Goal: Contribute content

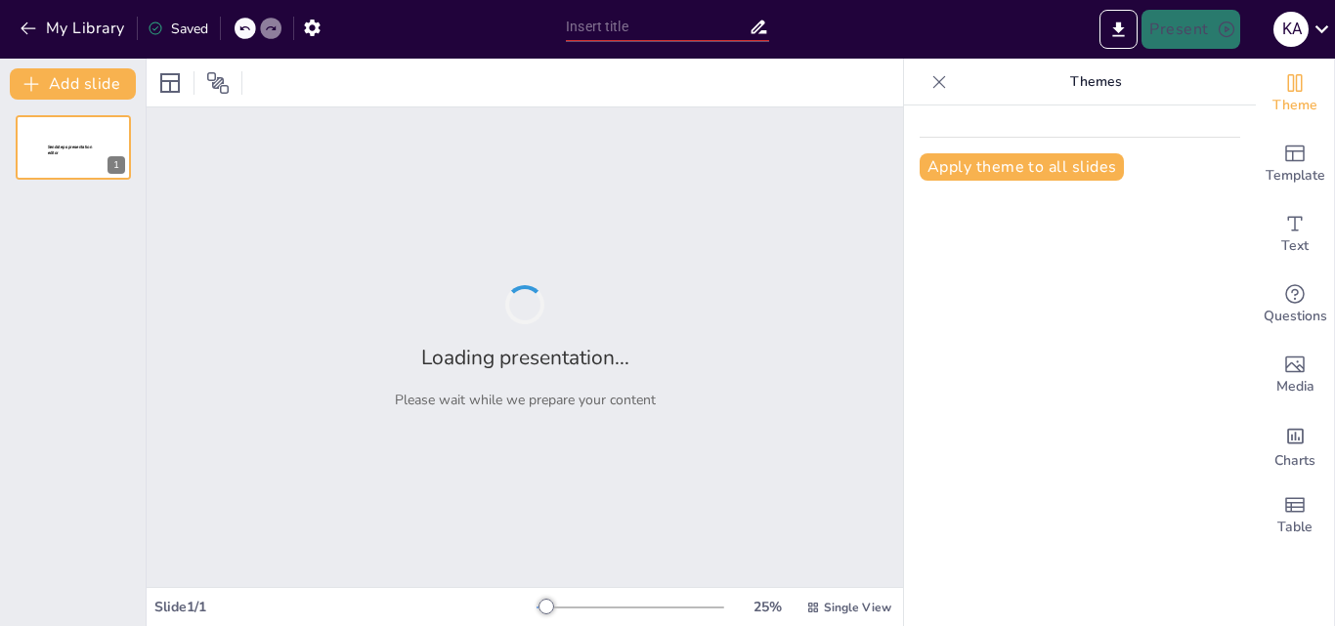
type input "Retiro de Venezuela de la Comunidad Andina y sus consecuencias"
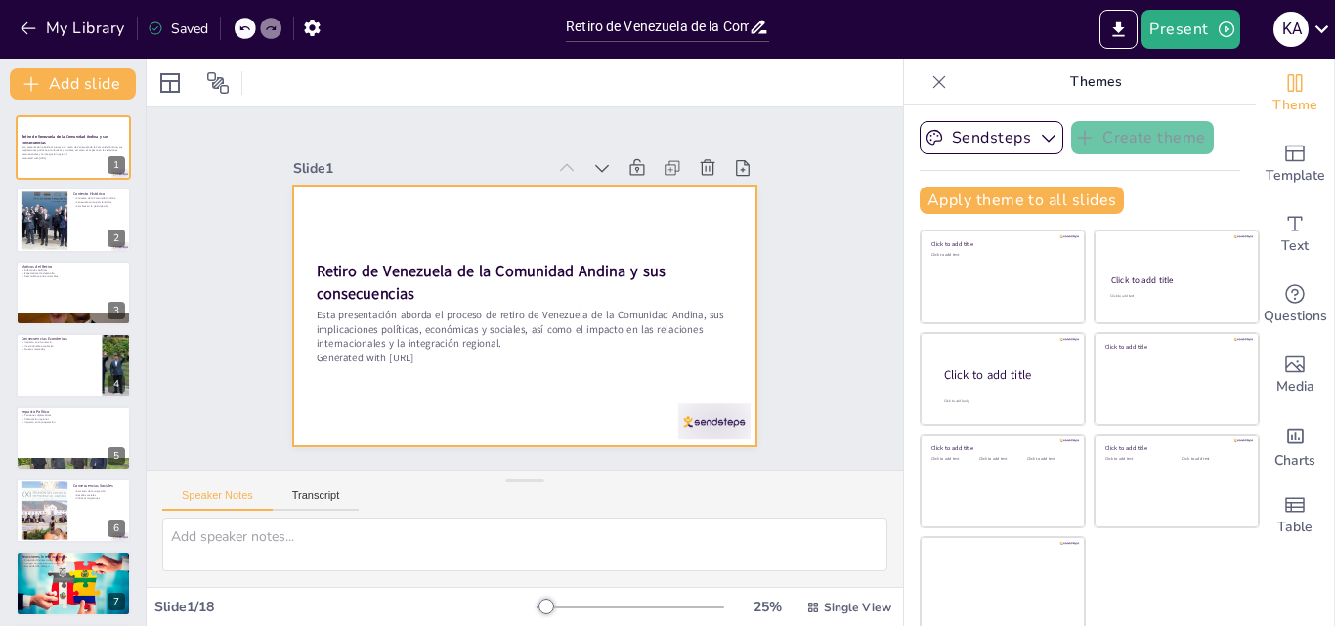
scroll to position [4, 0]
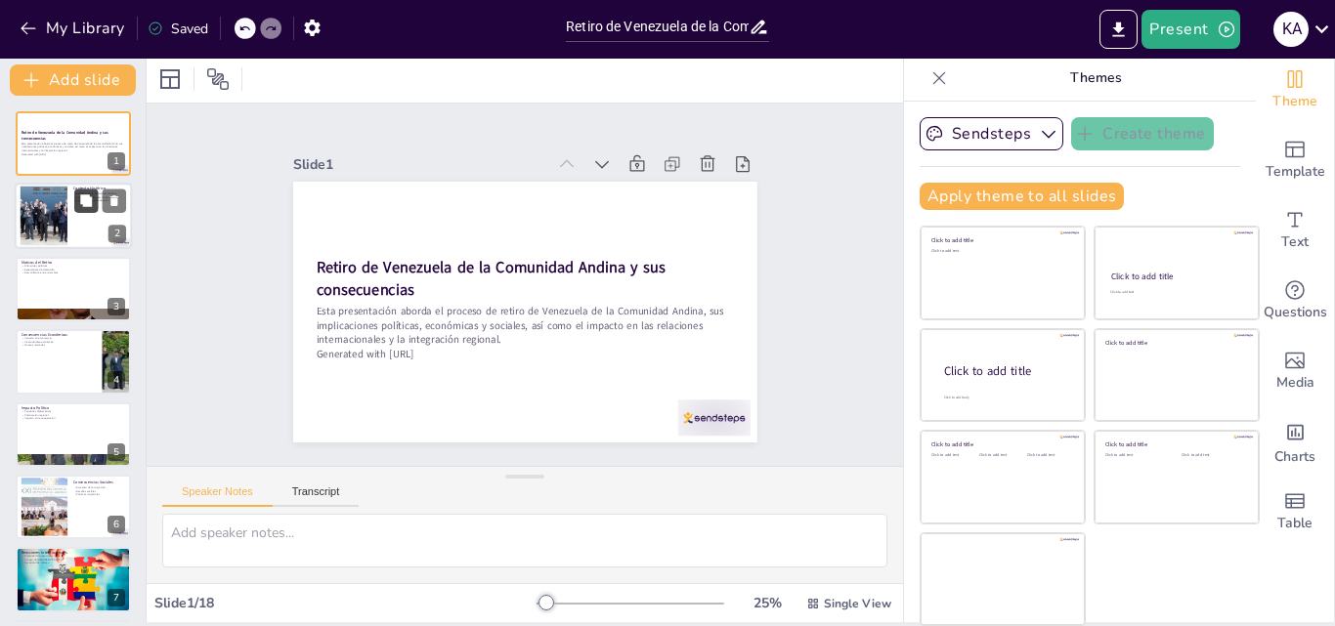
click at [92, 208] on button at bounding box center [85, 201] width 23 height 23
type textarea "La Comunidad Andina, desde su fundación, ha tenido un impacto significativo en …"
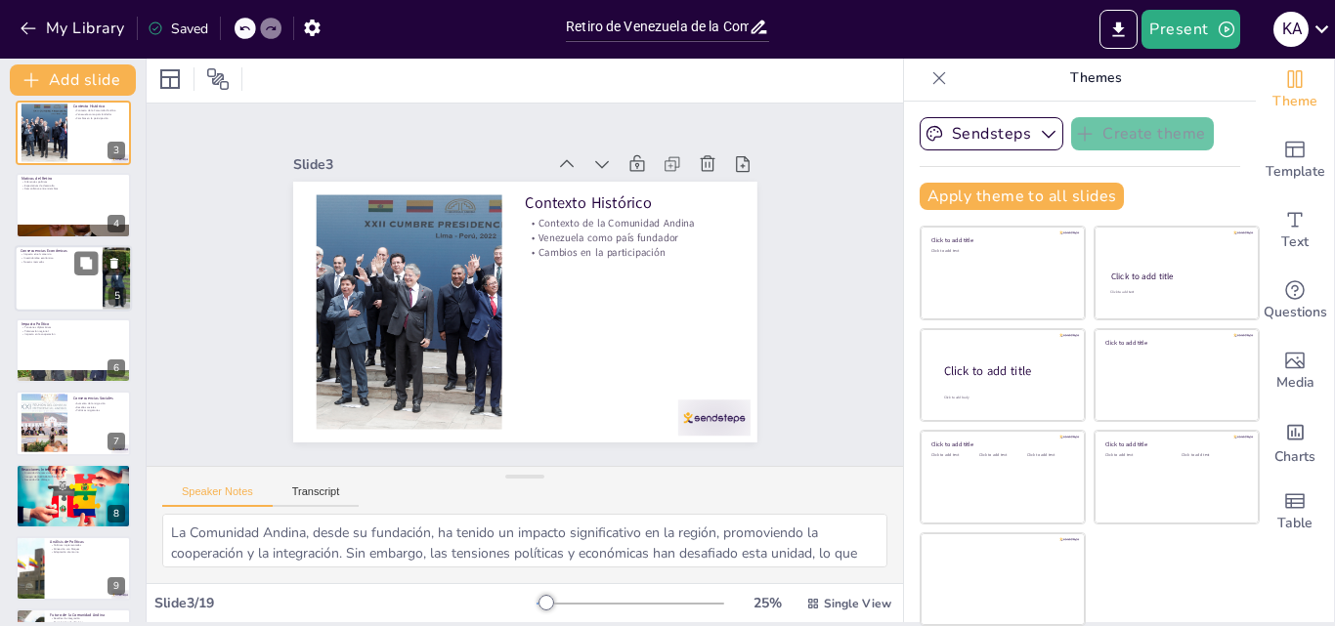
scroll to position [195, 0]
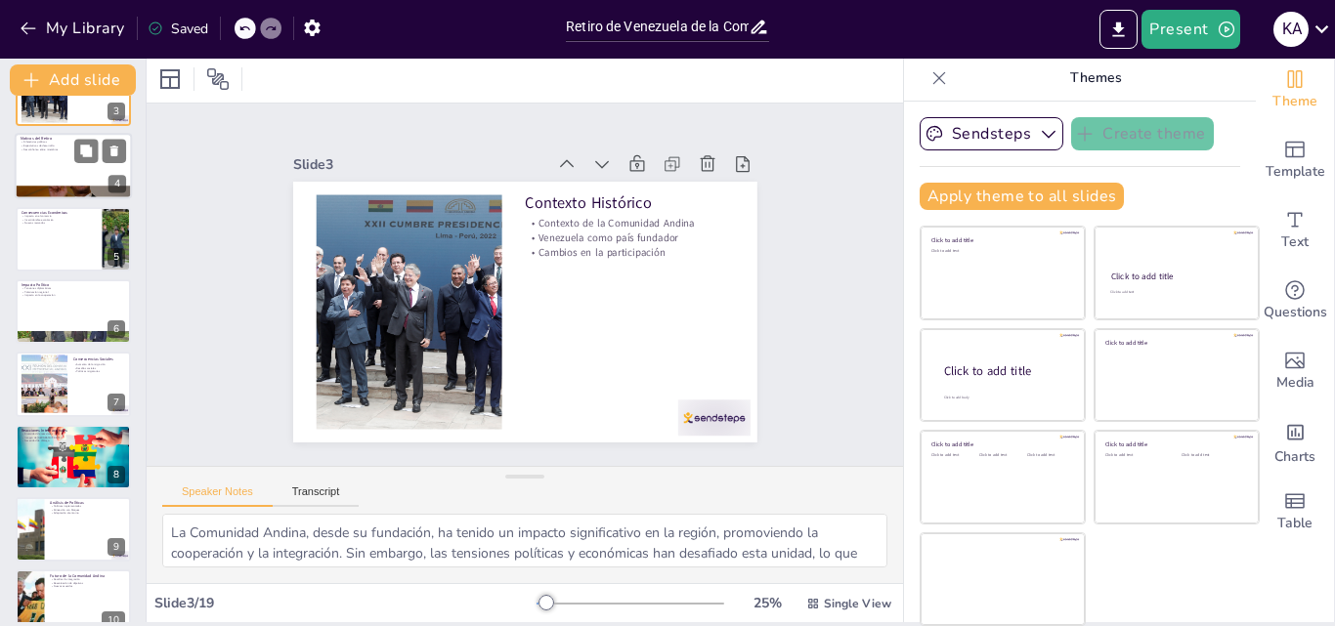
click at [57, 153] on div at bounding box center [73, 166] width 117 height 66
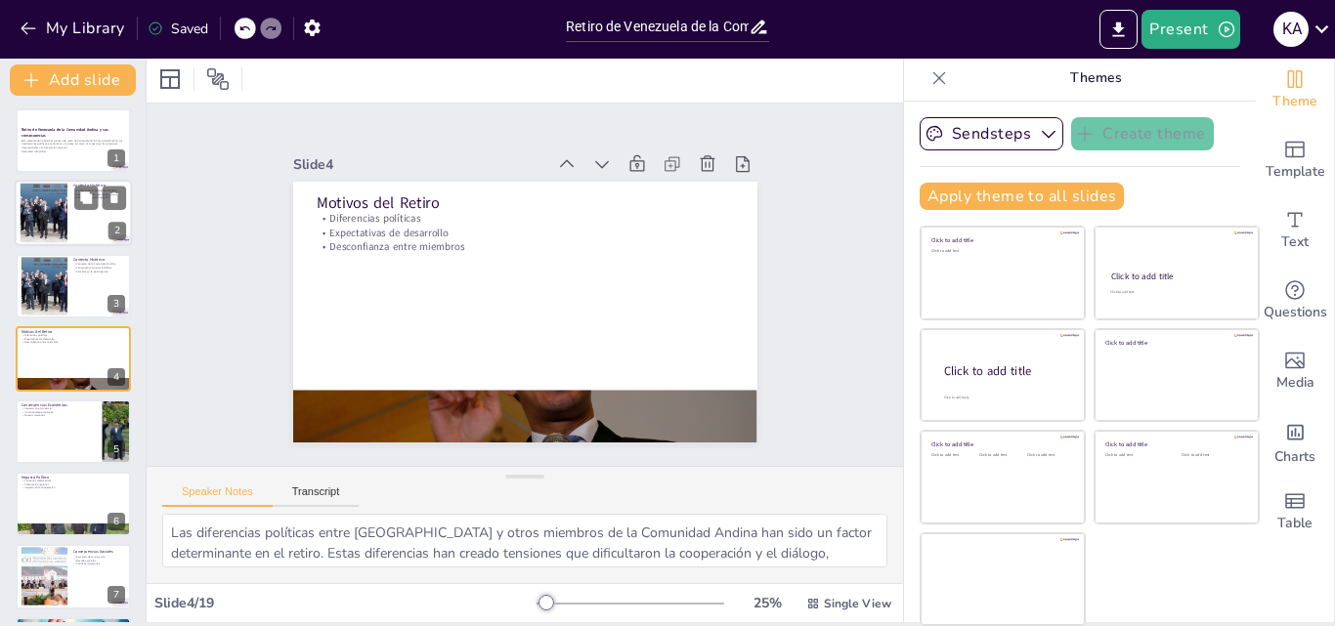
click at [71, 210] on div at bounding box center [73, 214] width 117 height 66
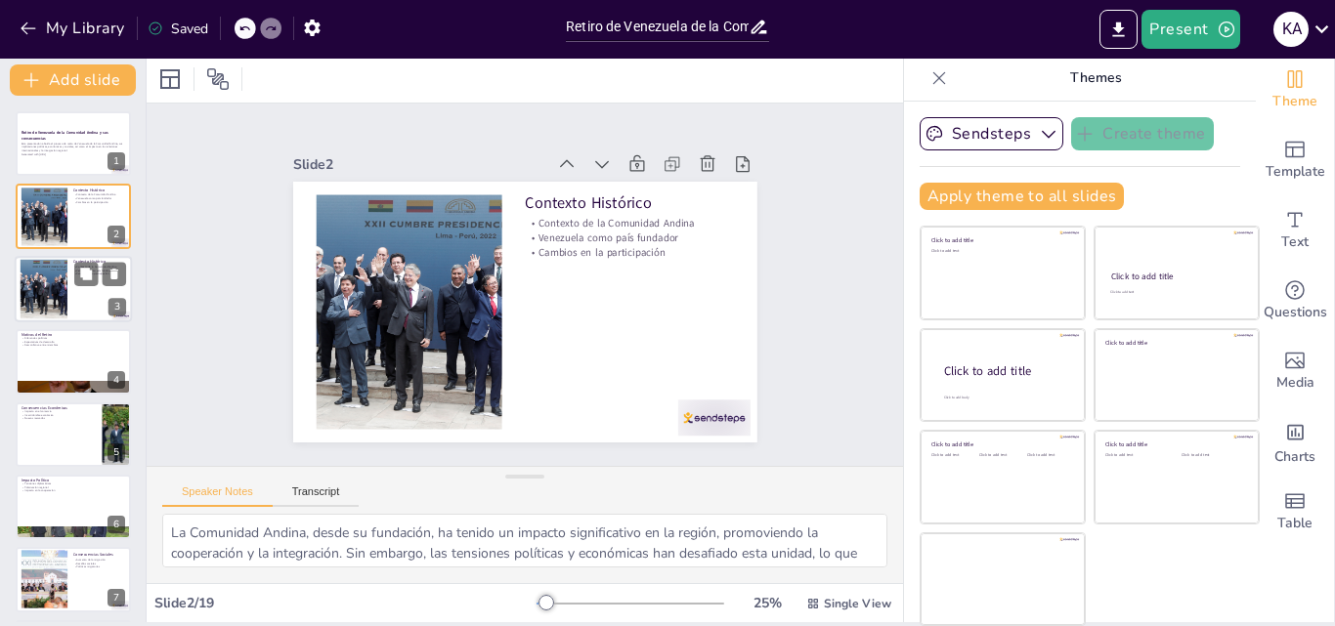
click at [63, 280] on div at bounding box center [43, 289] width 89 height 60
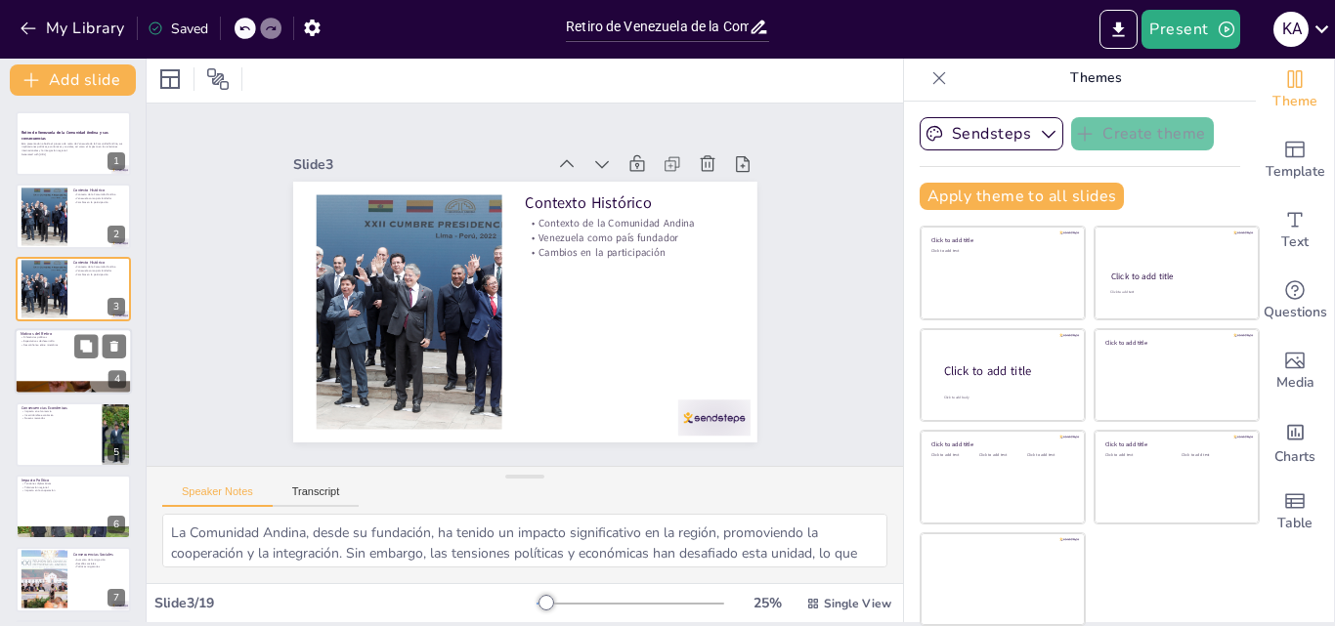
click at [47, 344] on p "Desconfianza entre miembros" at bounding box center [74, 346] width 106 height 4
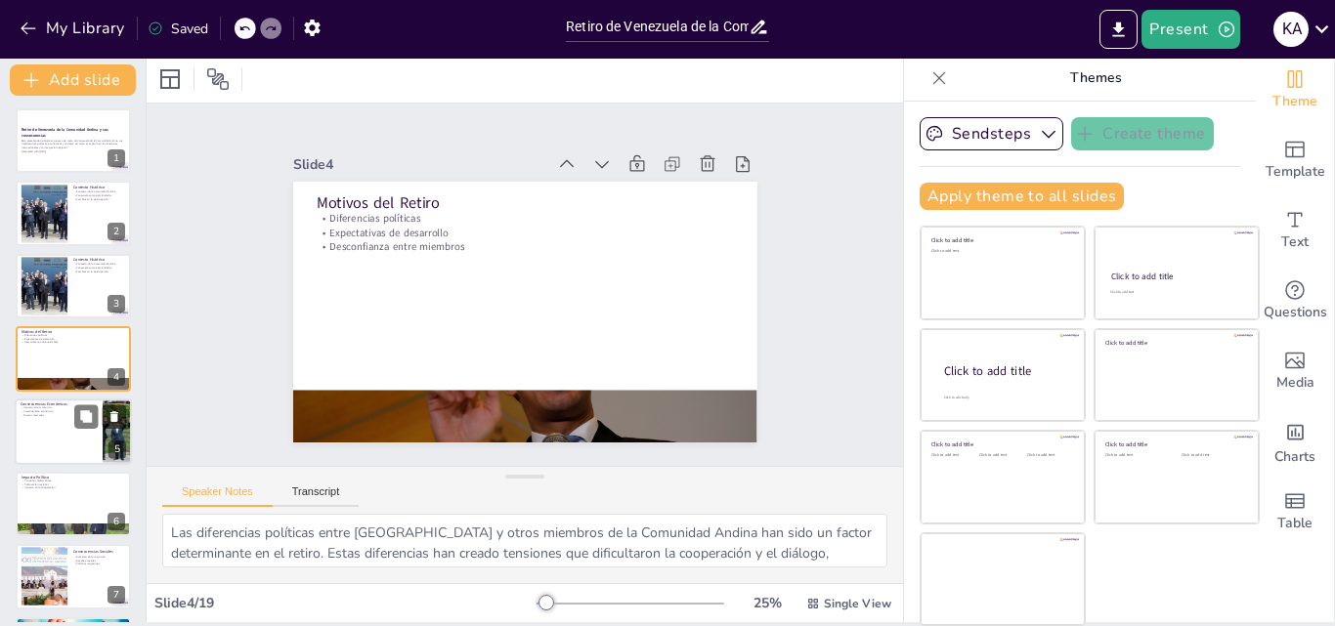
click at [41, 433] on div at bounding box center [73, 432] width 117 height 66
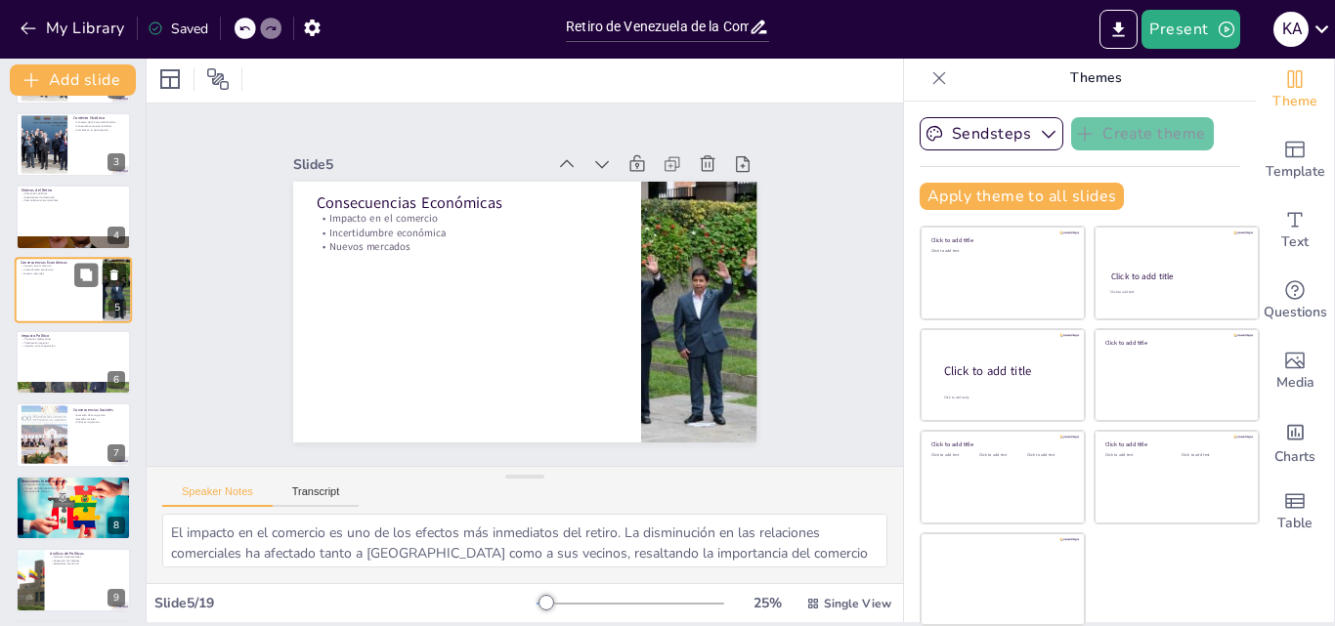
scroll to position [173, 0]
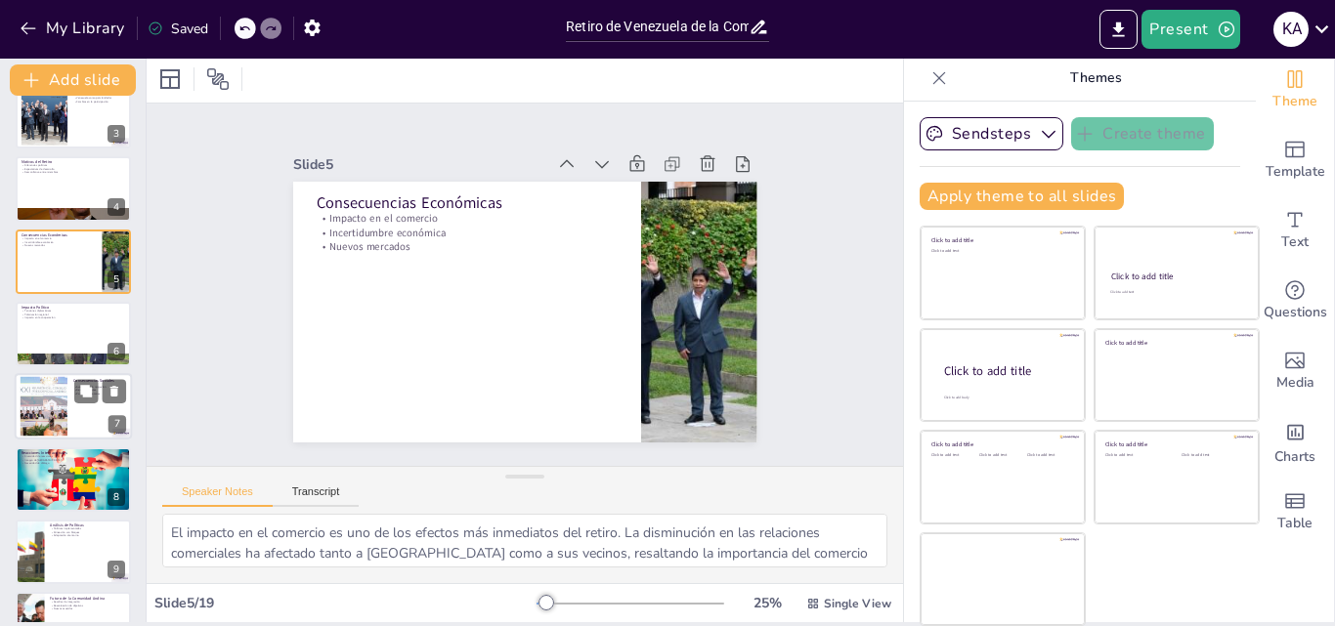
click at [52, 421] on div at bounding box center [43, 407] width 89 height 60
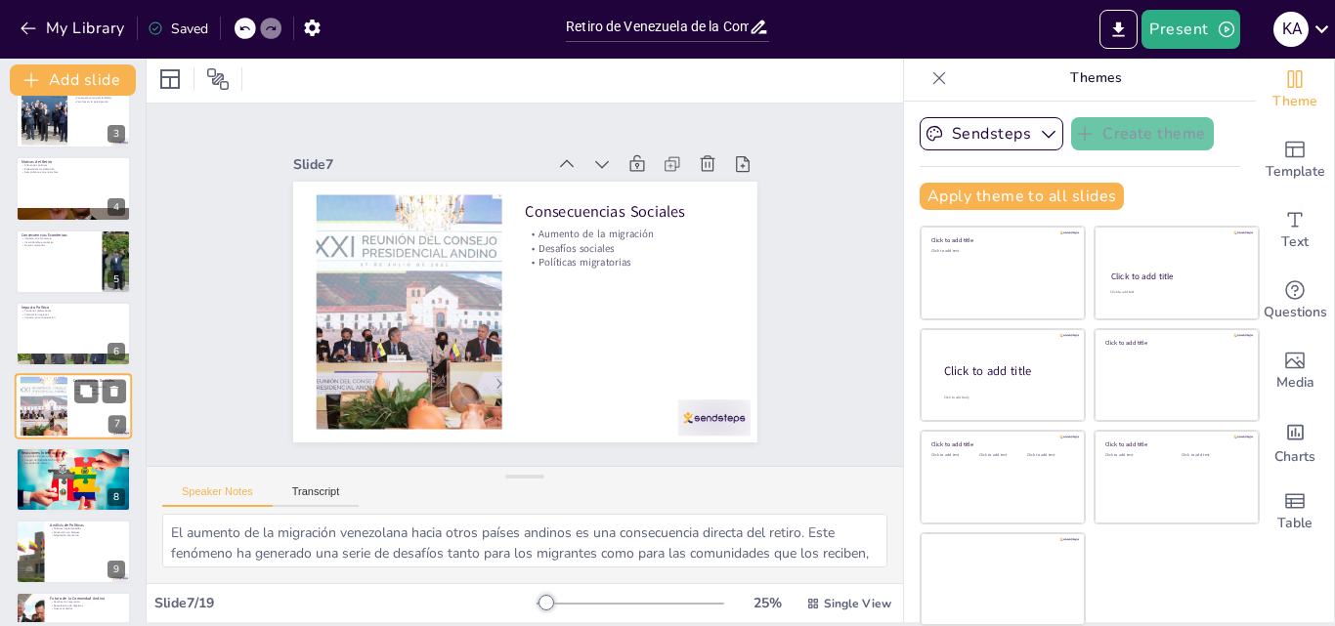
scroll to position [221, 0]
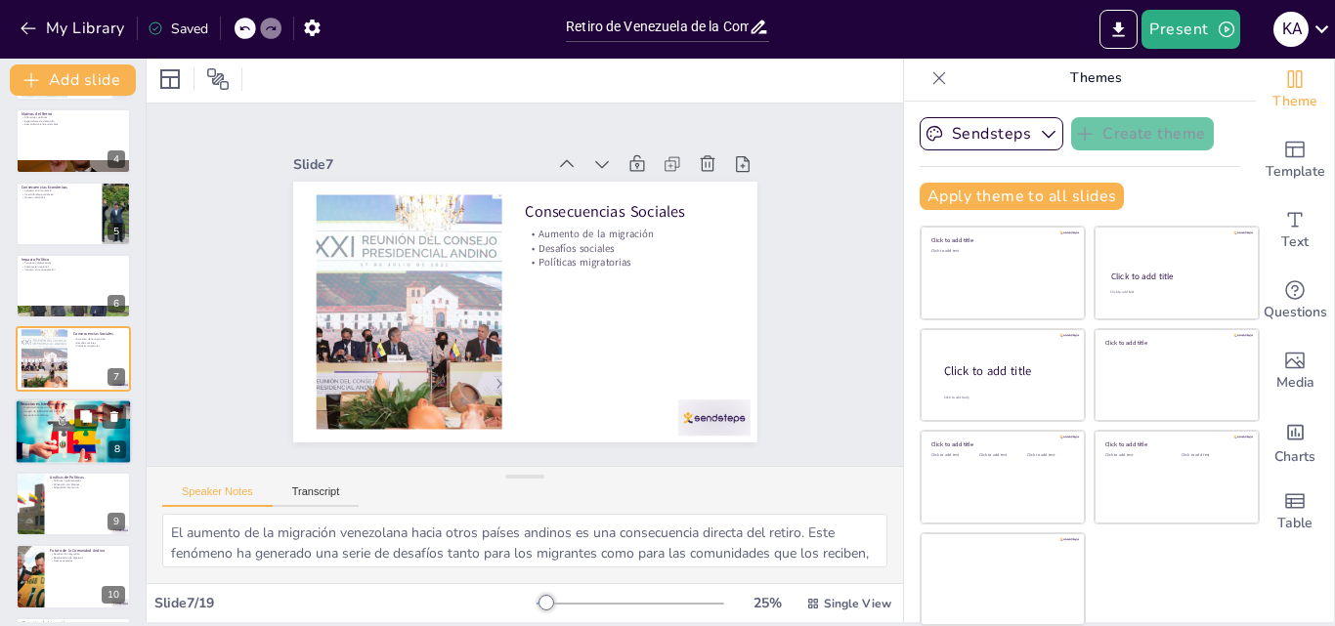
click at [72, 432] on div at bounding box center [73, 432] width 117 height 66
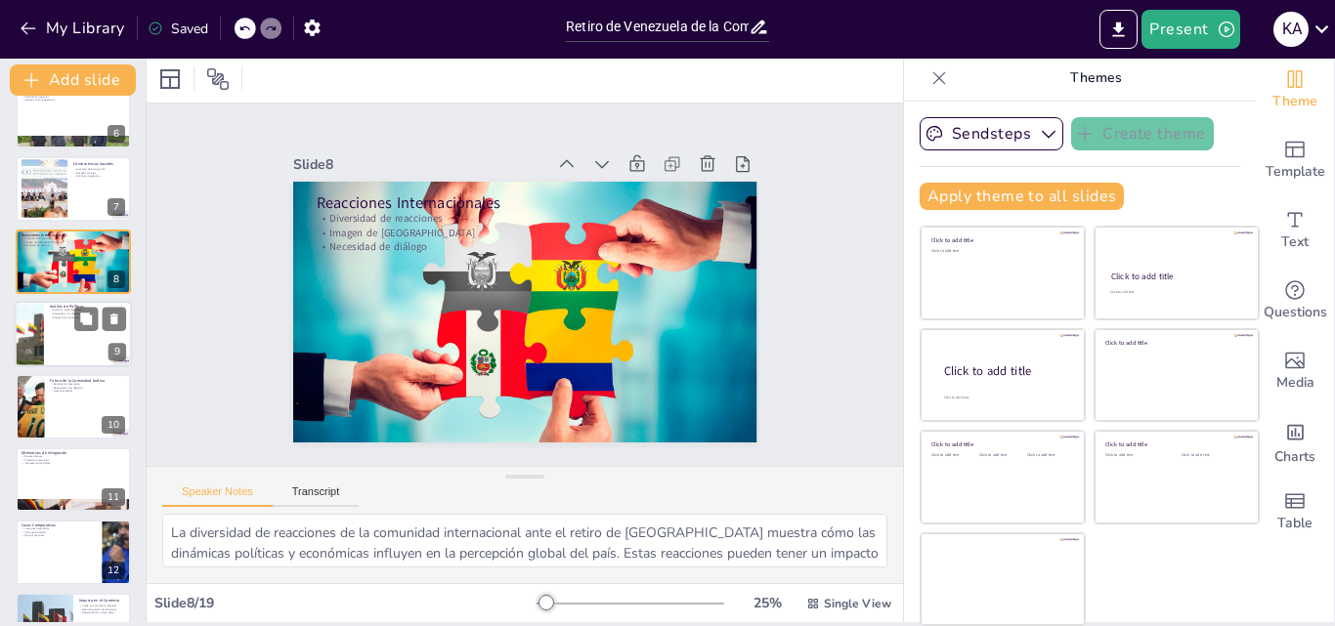
click at [65, 346] on div at bounding box center [73, 334] width 117 height 66
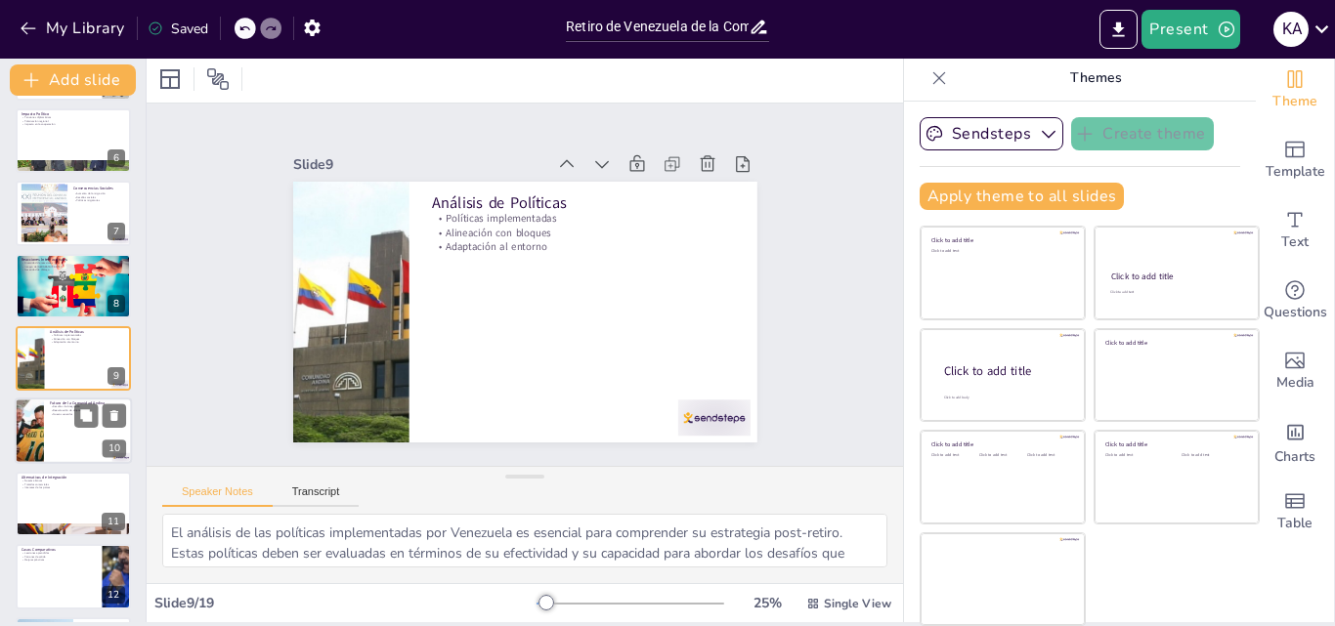
click at [73, 422] on div at bounding box center [73, 432] width 117 height 66
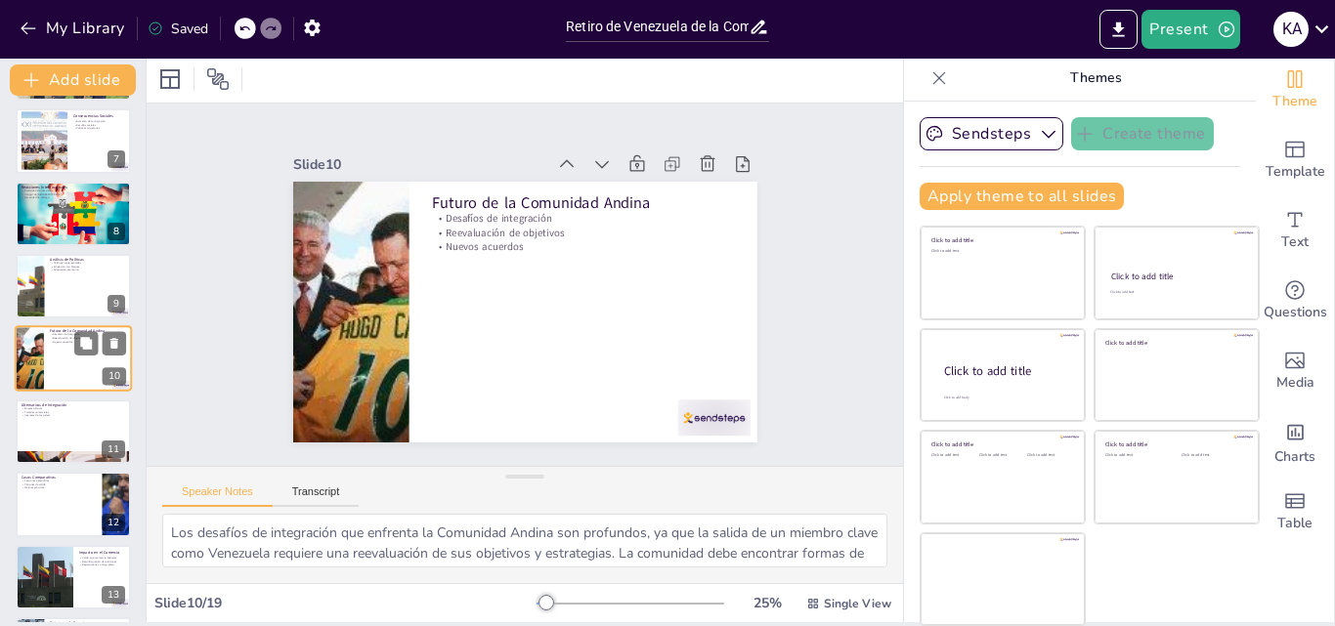
scroll to position [537, 0]
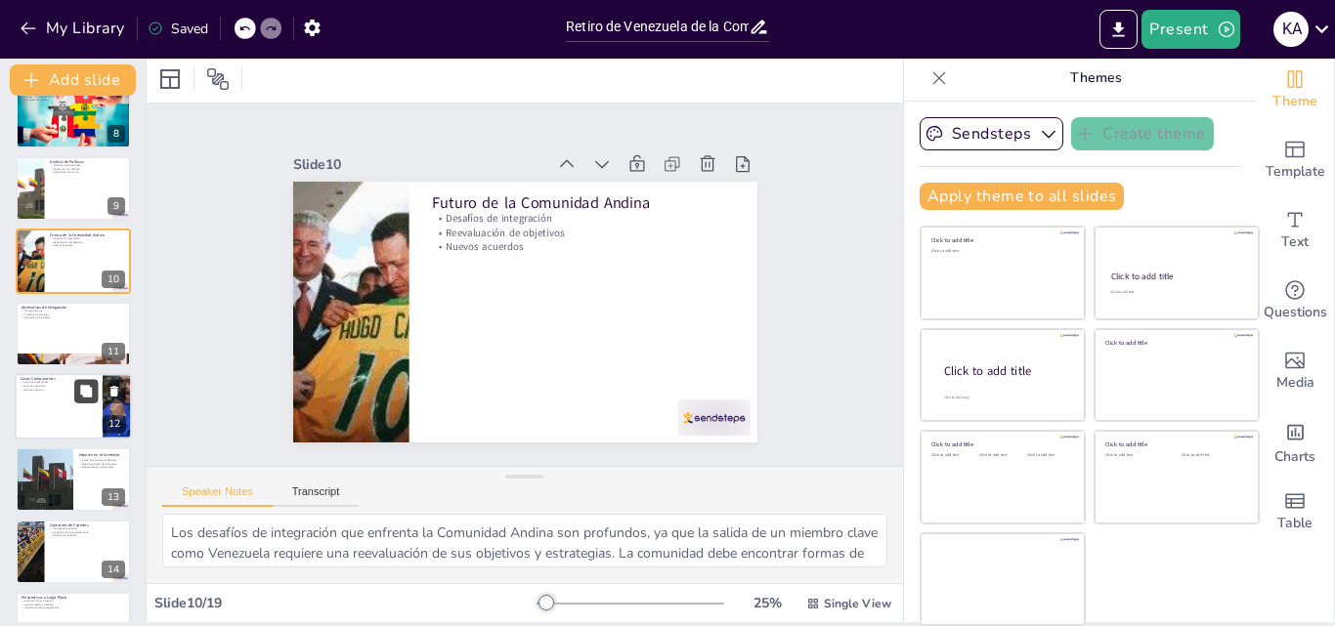
click at [74, 400] on button at bounding box center [85, 391] width 23 height 23
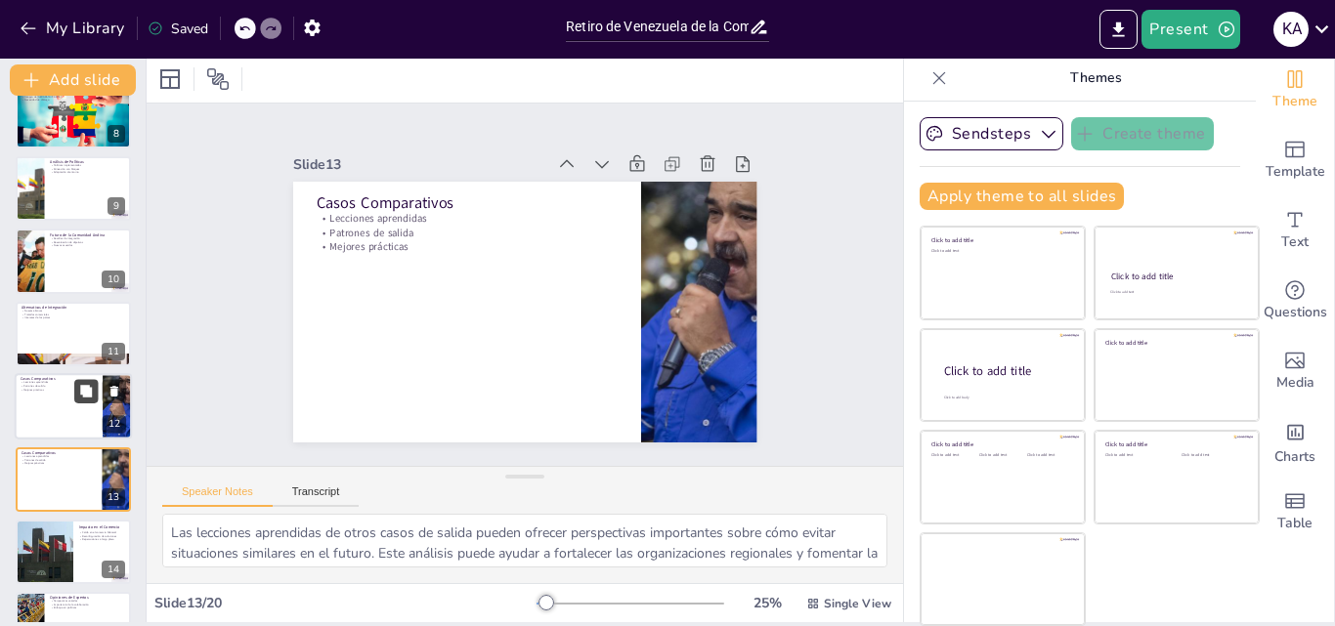
scroll to position [657, 0]
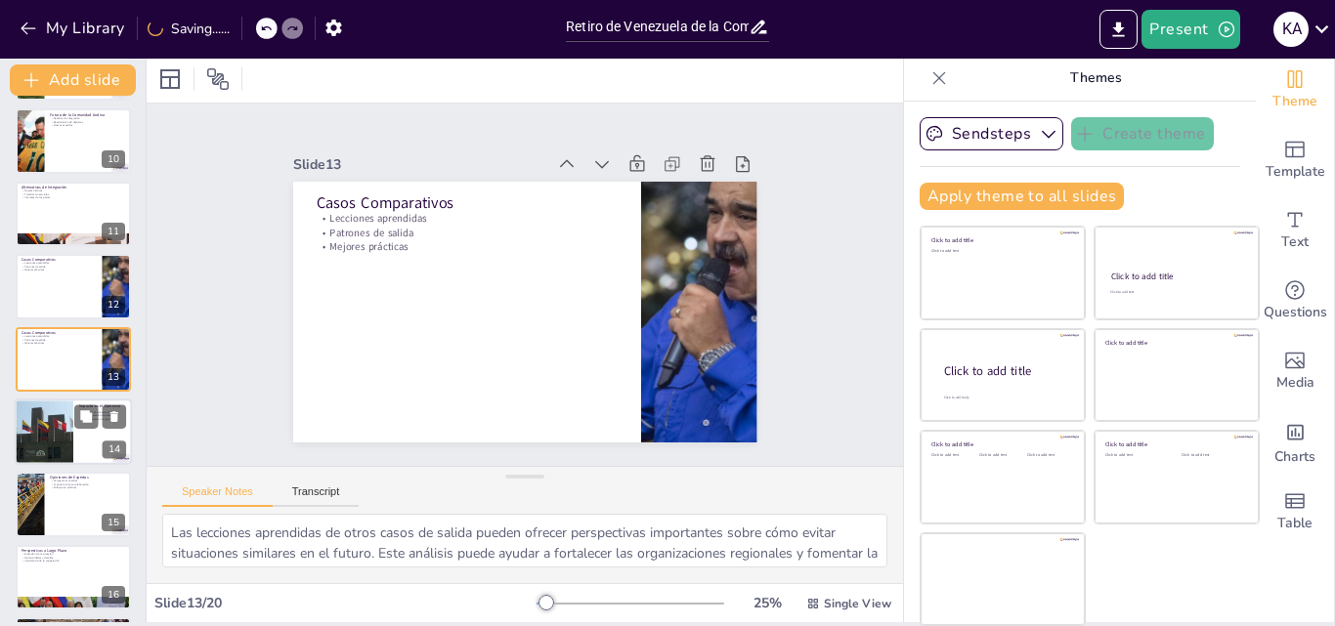
click at [70, 449] on div at bounding box center [43, 432] width 79 height 66
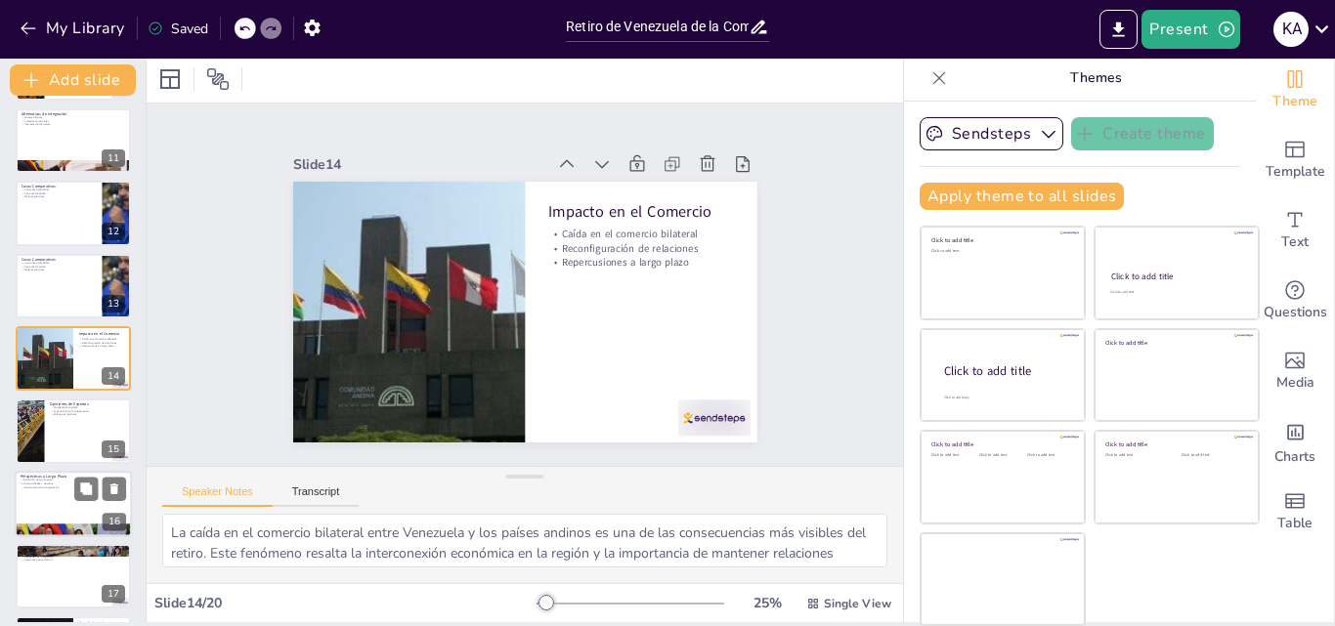
click at [63, 488] on p "Importancia de la cooperación" at bounding box center [74, 488] width 106 height 4
type textarea "La evolución de la situación en [GEOGRAPHIC_DATA] es un factor determinante par…"
